Goal: Find specific page/section: Find specific page/section

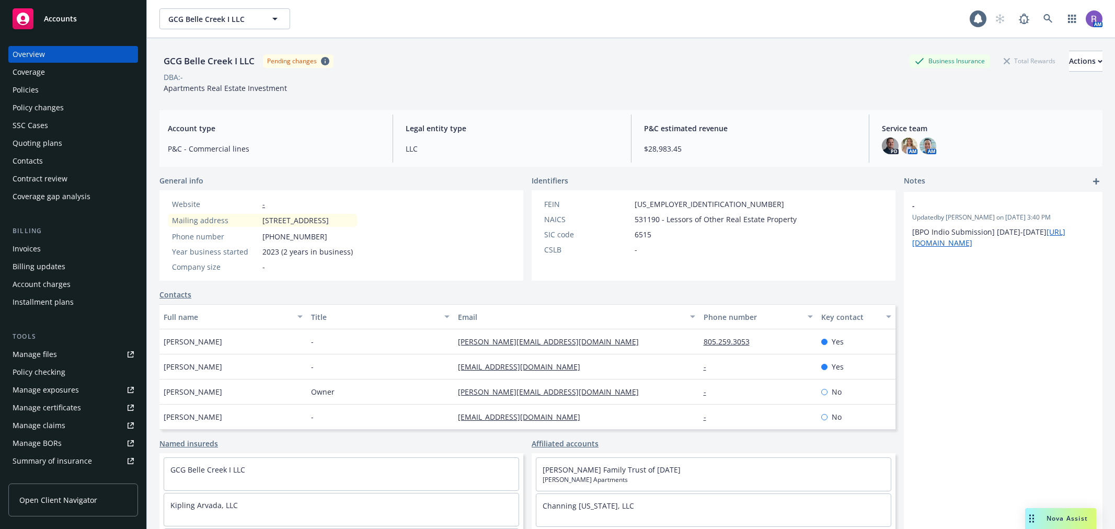
click at [36, 251] on div "Invoices" at bounding box center [27, 248] width 28 height 17
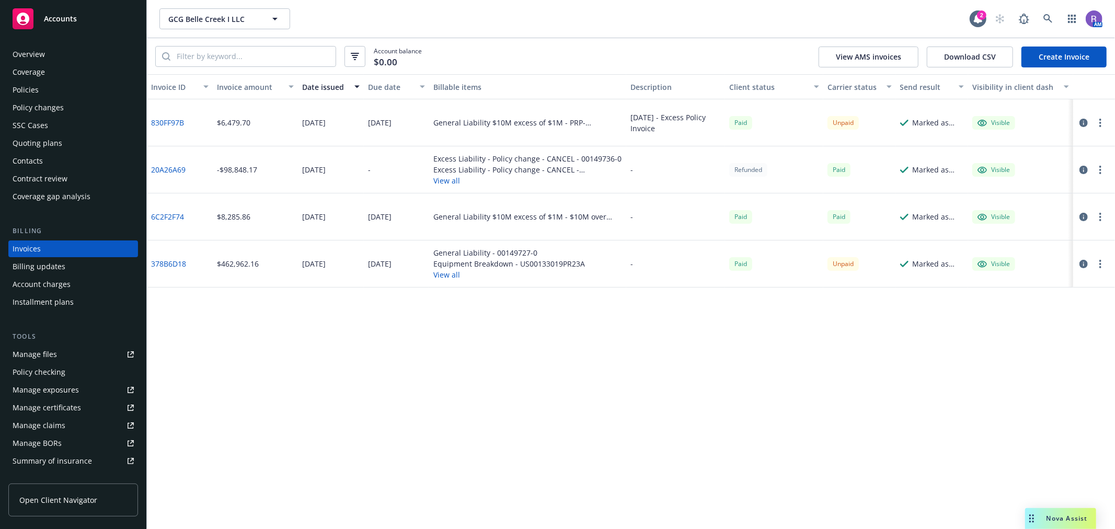
drag, startPoint x: 304, startPoint y: 213, endPoint x: 402, endPoint y: 215, distance: 98.8
click at [402, 215] on div "6C2F2F74 $8,285.86 [DATE] [DATE] General Liability $10M excess of $1M - $10M ov…" at bounding box center [631, 216] width 968 height 47
click at [391, 215] on div "[DATE]" at bounding box center [380, 216] width 24 height 11
click at [412, 399] on div "Invoice ID Invoice amount Date issued Due date Billable items Description Clien…" at bounding box center [631, 301] width 968 height 455
drag, startPoint x: 339, startPoint y: 117, endPoint x: 402, endPoint y: 117, distance: 63.8
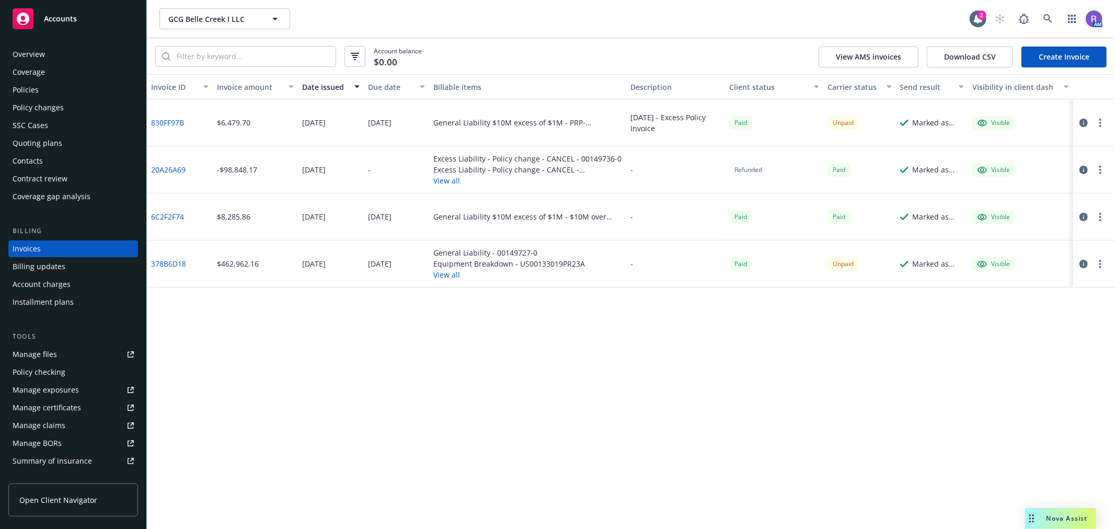
click at [402, 117] on div "830FF97B $6,479.70 [DATE] [DATE] General Liability $10M excess of $1M - PRP-253…" at bounding box center [631, 122] width 968 height 47
click at [391, 117] on div "[DATE]" at bounding box center [380, 122] width 24 height 11
